Goal: Information Seeking & Learning: Learn about a topic

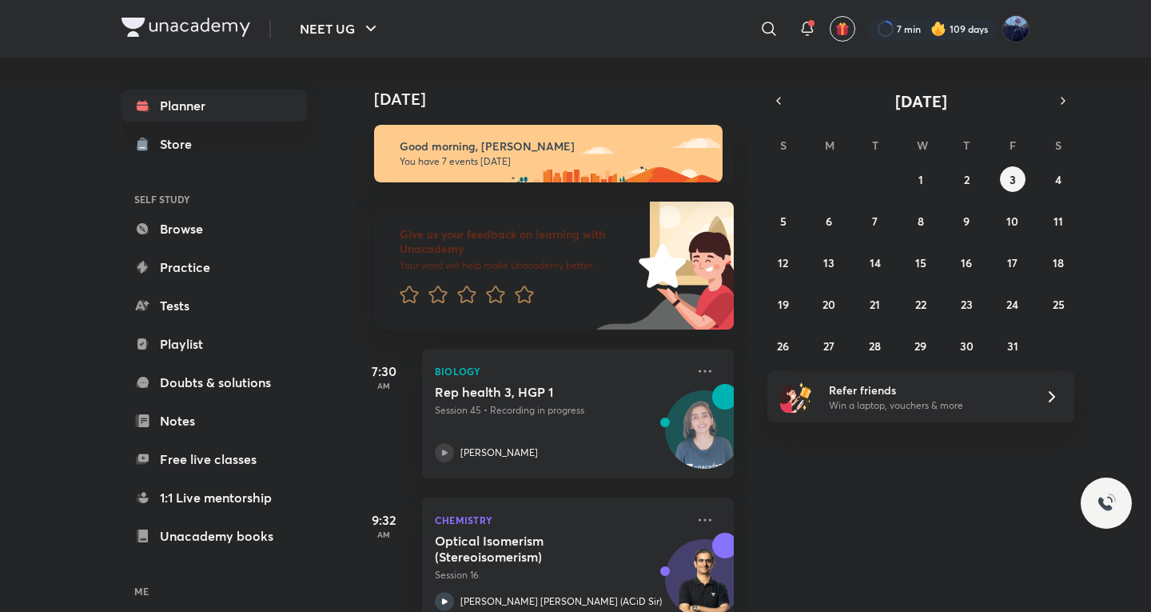
scroll to position [266, 0]
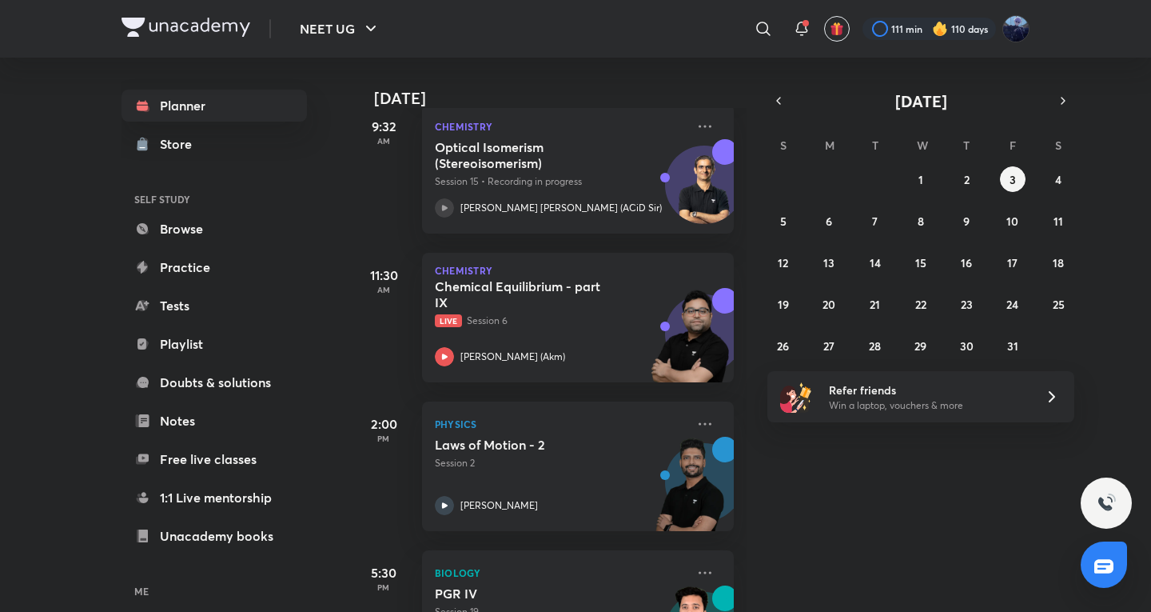
scroll to position [250, 0]
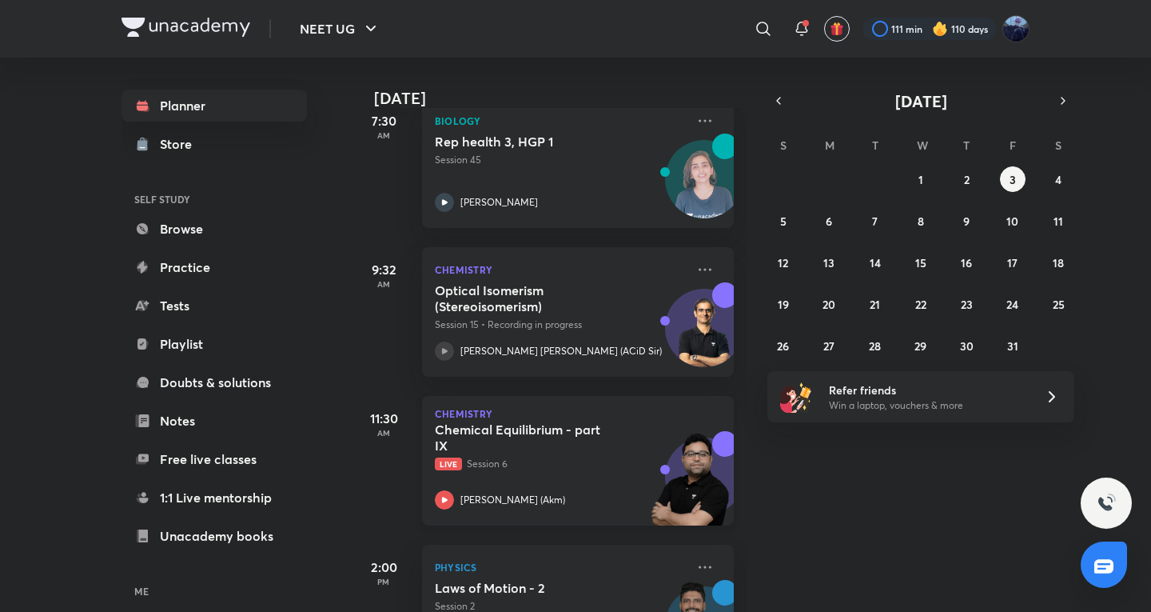
click at [529, 480] on div "Chemical Equilibrium - part IX Live Session 6 [PERSON_NAME] ([GEOGRAPHIC_DATA])" at bounding box center [560, 465] width 251 height 88
